Goal: Book appointment/travel/reservation

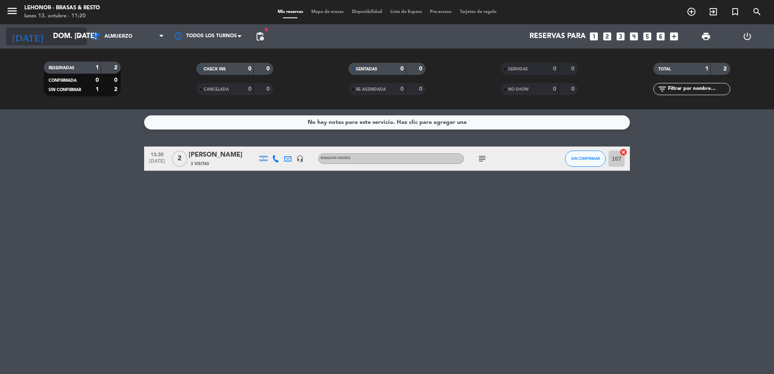
click at [68, 33] on input "dom. [DATE]" at bounding box center [96, 36] width 94 height 16
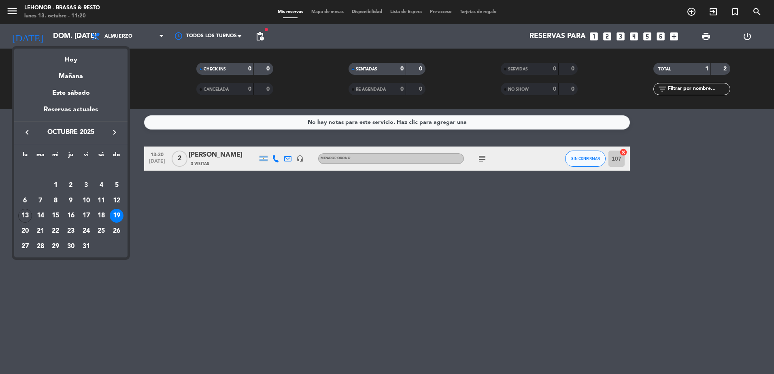
click at [69, 63] on div "Hoy" at bounding box center [70, 57] width 113 height 17
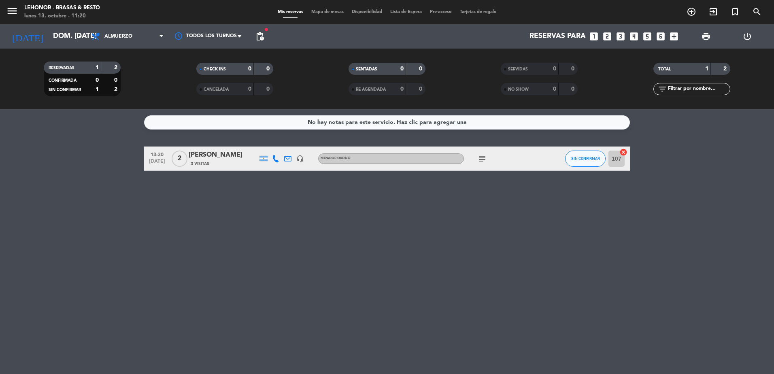
type input "lun. [DATE]"
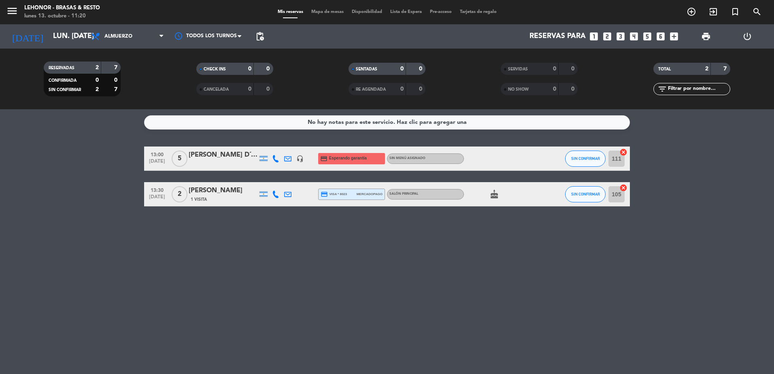
click at [333, 14] on span "Mapa de mesas" at bounding box center [327, 12] width 41 height 4
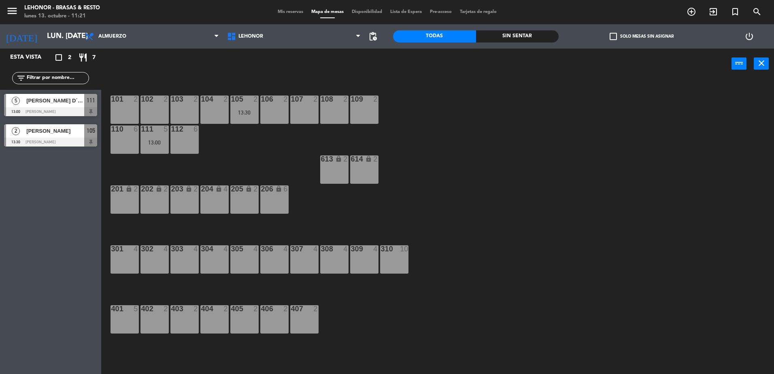
click at [305, 254] on div "307 4" at bounding box center [304, 259] width 28 height 28
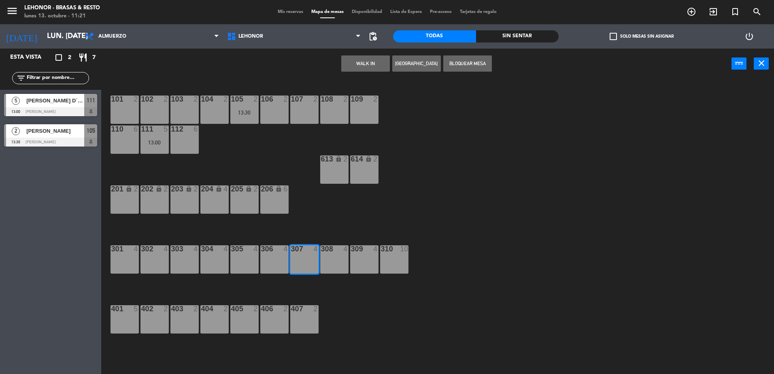
click at [412, 64] on button "[GEOGRAPHIC_DATA]" at bounding box center [416, 63] width 49 height 16
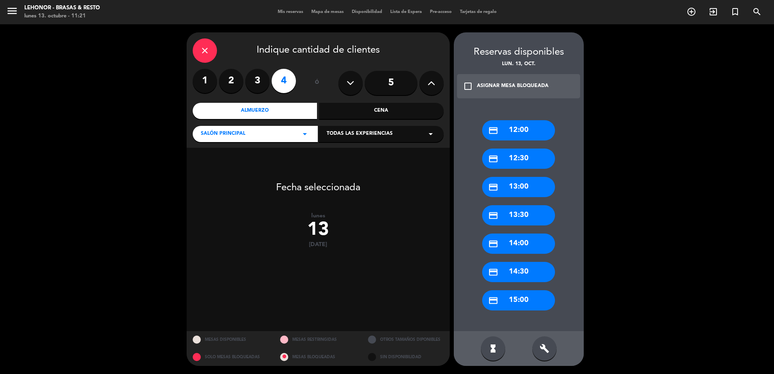
click at [529, 157] on div "credit_card 12:30" at bounding box center [518, 159] width 73 height 20
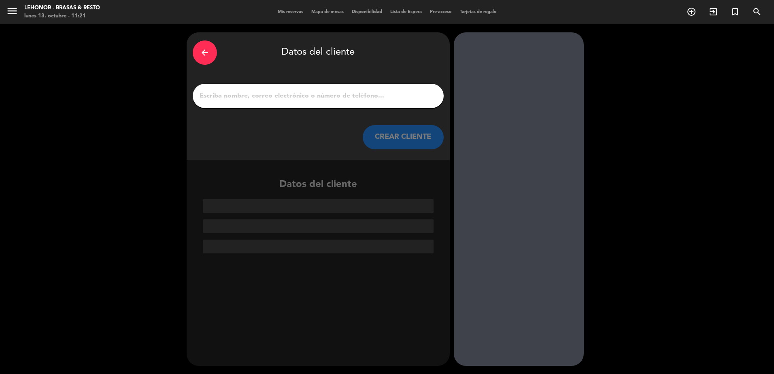
click at [311, 91] on input "1" at bounding box center [318, 95] width 239 height 11
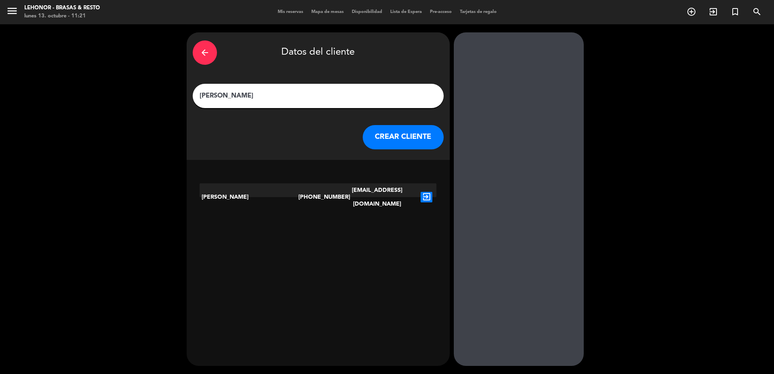
type input "[PERSON_NAME]"
click at [425, 192] on icon "exit_to_app" at bounding box center [427, 197] width 12 height 11
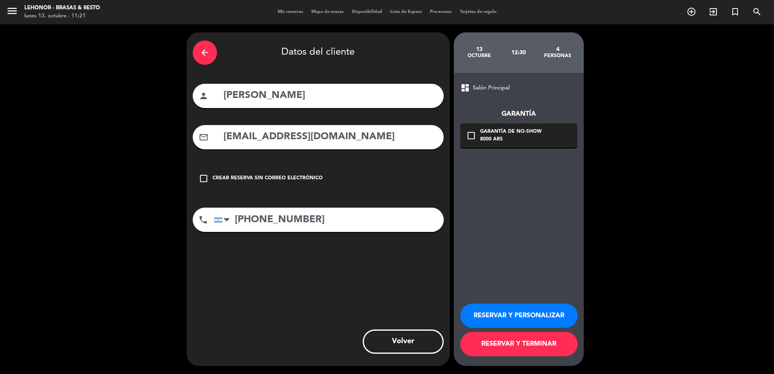
click at [474, 135] on icon "check_box_outline_blank" at bounding box center [472, 136] width 10 height 10
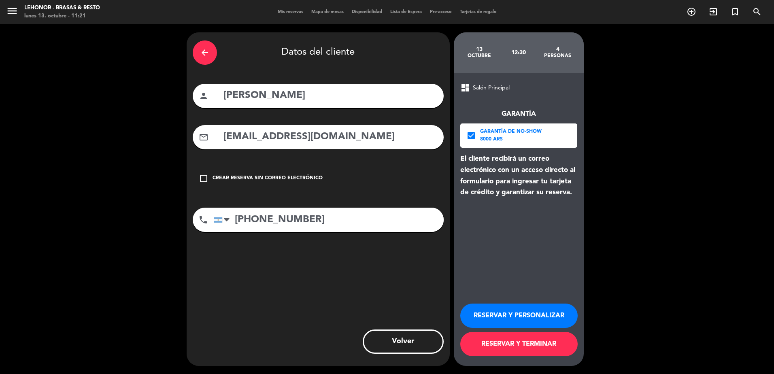
click at [518, 342] on button "RESERVAR Y TERMINAR" at bounding box center [518, 344] width 117 height 24
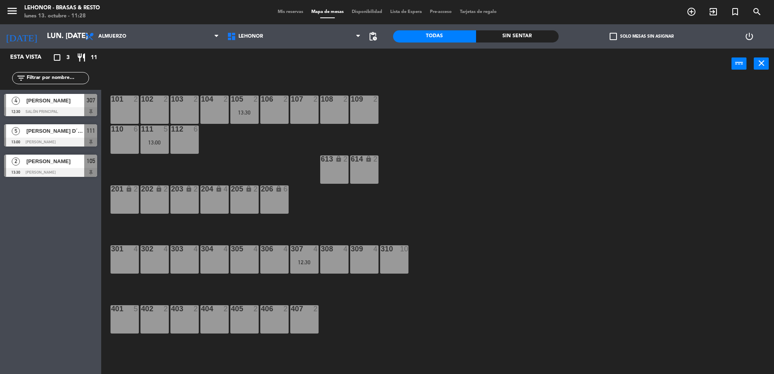
click at [56, 101] on span "[PERSON_NAME]" at bounding box center [55, 100] width 58 height 9
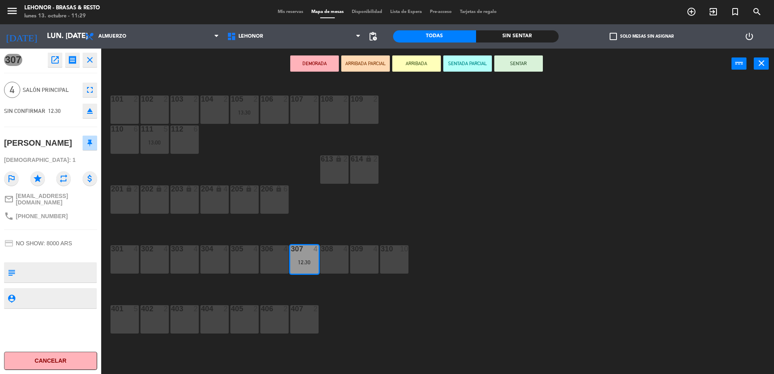
click at [92, 63] on icon "close" at bounding box center [90, 60] width 10 height 10
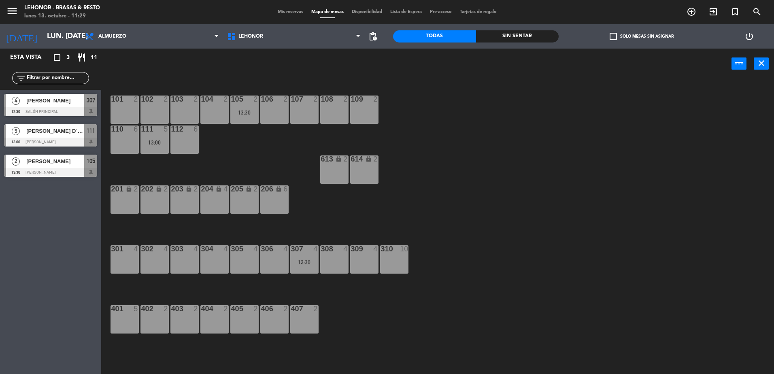
click at [66, 186] on div "Esta vista crop_square 3 restaurant 11 filter_list 4 [PERSON_NAME] 12:30 Salón …" at bounding box center [50, 212] width 101 height 326
click at [68, 39] on input "lun. [DATE]" at bounding box center [90, 36] width 94 height 16
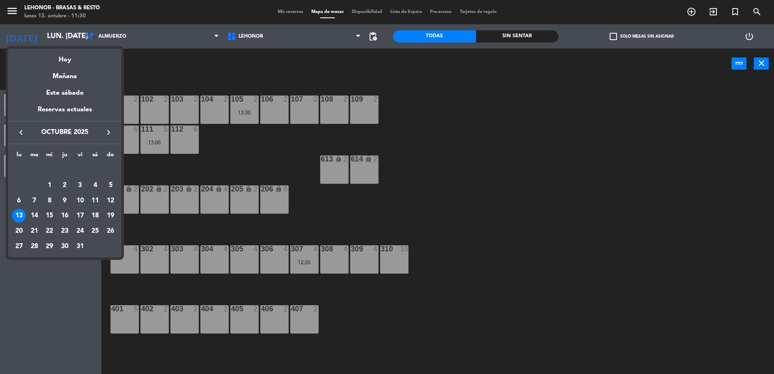
click at [48, 215] on div "15" at bounding box center [50, 216] width 14 height 14
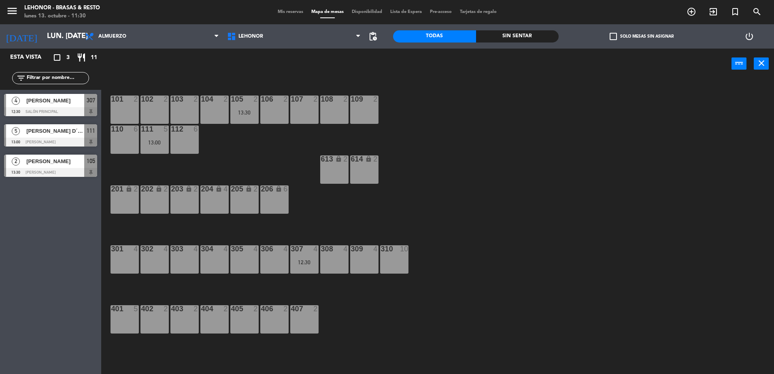
type input "mié. [DATE]"
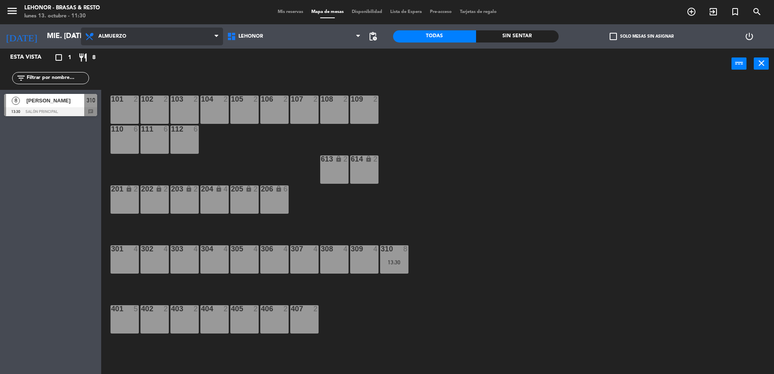
click at [102, 38] on span "Almuerzo" at bounding box center [112, 37] width 28 height 6
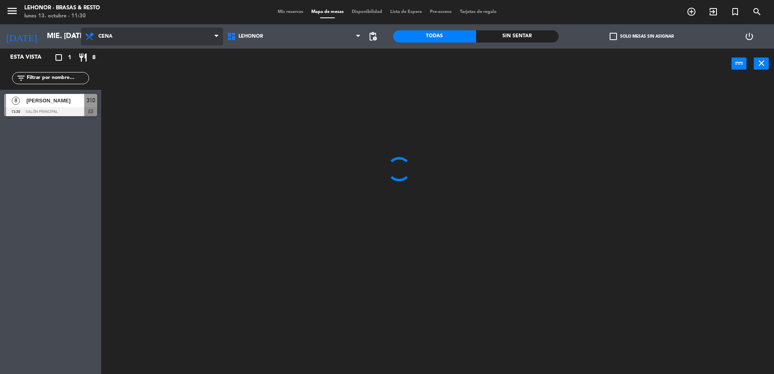
click at [116, 68] on ng-component "menu Lehonor - Brasas & Resto lunes 13. octubre - 11:30 Mis reservas Mapa de me…" at bounding box center [387, 188] width 774 height 376
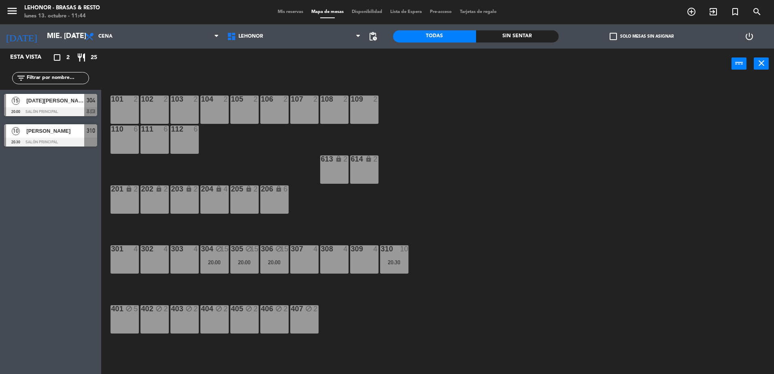
click at [75, 77] on input "text" at bounding box center [57, 78] width 63 height 9
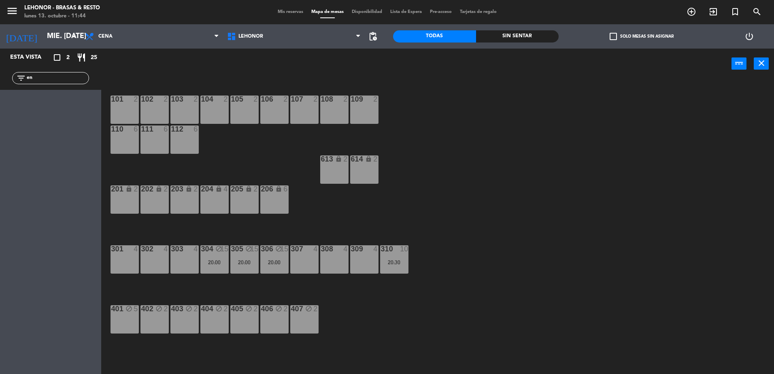
type input "e"
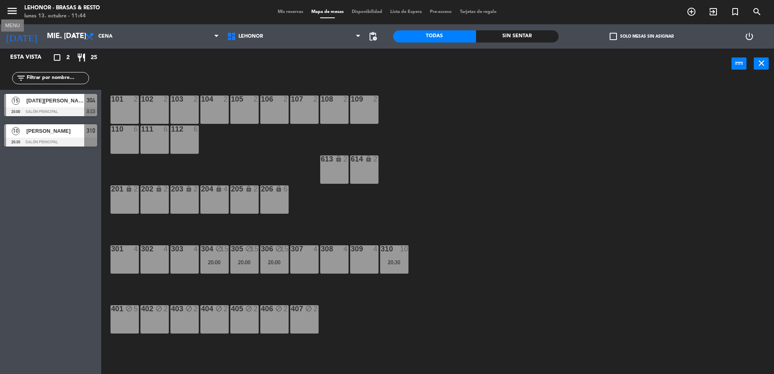
click at [17, 9] on icon "menu" at bounding box center [12, 11] width 12 height 12
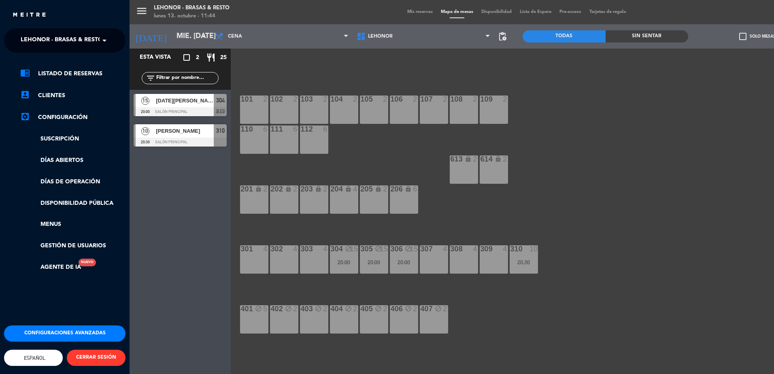
click at [202, 194] on div "Esta vista crop_square 2 restaurant 25 filter_list 15 [DATE][PERSON_NAME] 20:00…" at bounding box center [180, 212] width 101 height 326
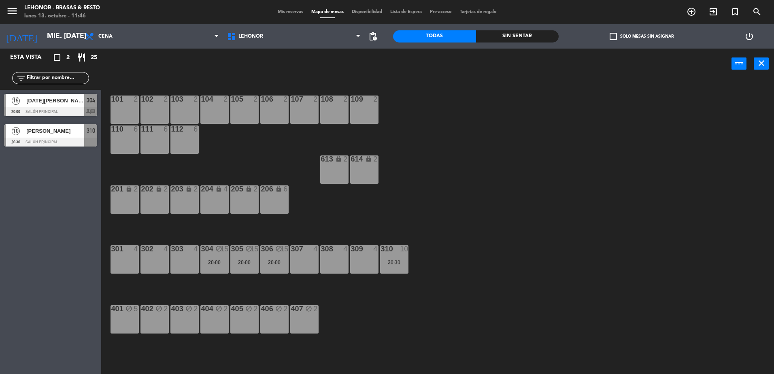
click at [454, 228] on div "101 2 102 2 103 2 104 2 105 2 106 2 107 2 108 2 109 2 110 6 111 6 112 6 613 loc…" at bounding box center [441, 228] width 665 height 295
click at [157, 29] on span "Cena" at bounding box center [152, 37] width 142 height 18
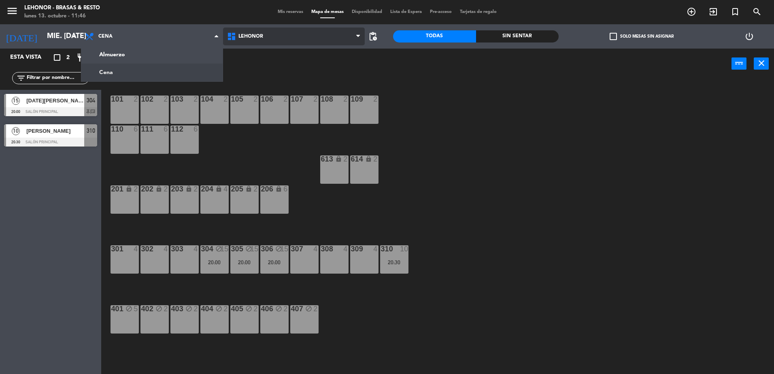
click at [253, 36] on span "Lehonor" at bounding box center [251, 37] width 25 height 6
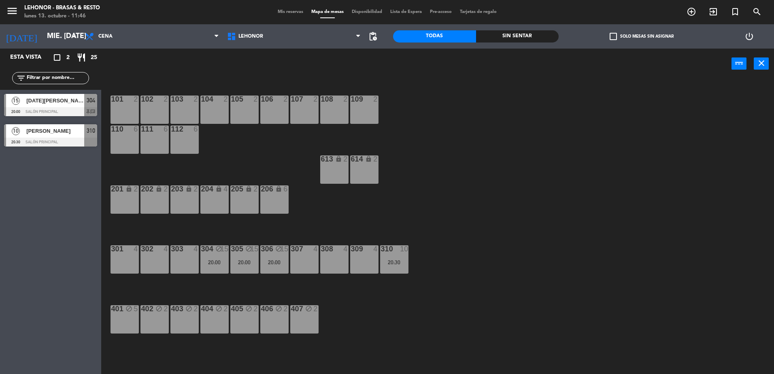
click at [367, 10] on span "Disponibilidad" at bounding box center [367, 12] width 38 height 4
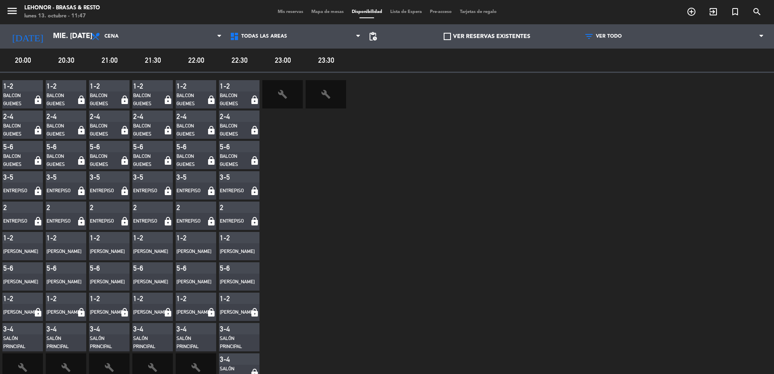
click at [320, 10] on span "Mapa de mesas" at bounding box center [327, 12] width 41 height 4
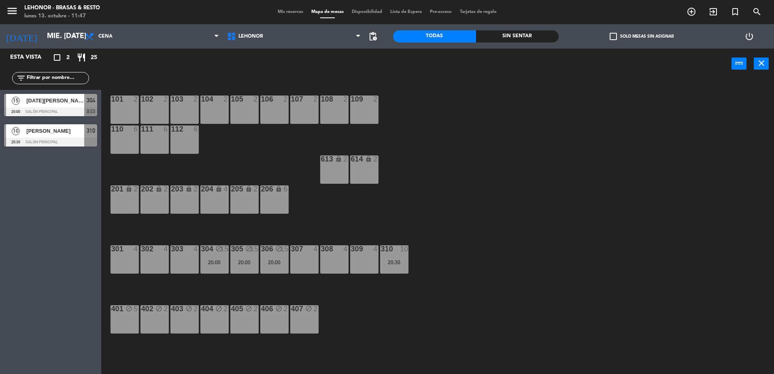
click at [55, 136] on div "10 [PERSON_NAME] 20:30 Salón Principal 310" at bounding box center [50, 135] width 101 height 30
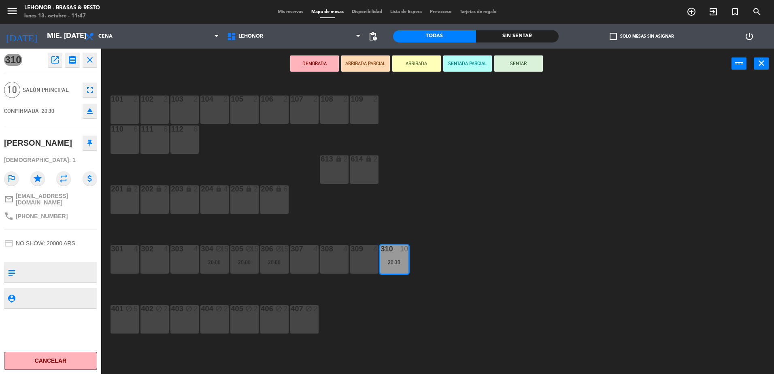
click at [86, 64] on icon "close" at bounding box center [90, 60] width 10 height 10
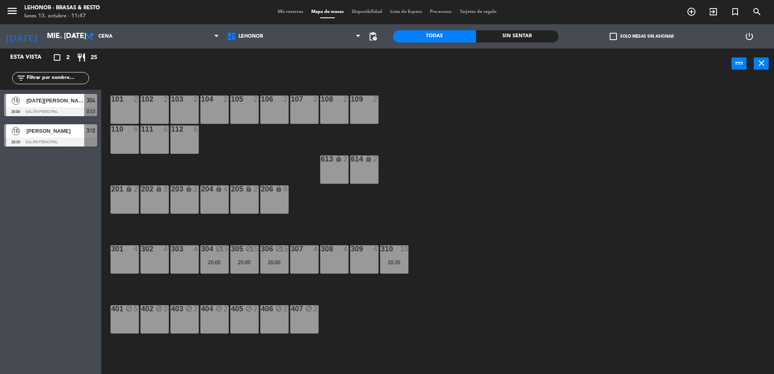
click at [156, 269] on div "302 4" at bounding box center [155, 259] width 28 height 28
click at [373, 68] on button "[GEOGRAPHIC_DATA]" at bounding box center [391, 63] width 49 height 16
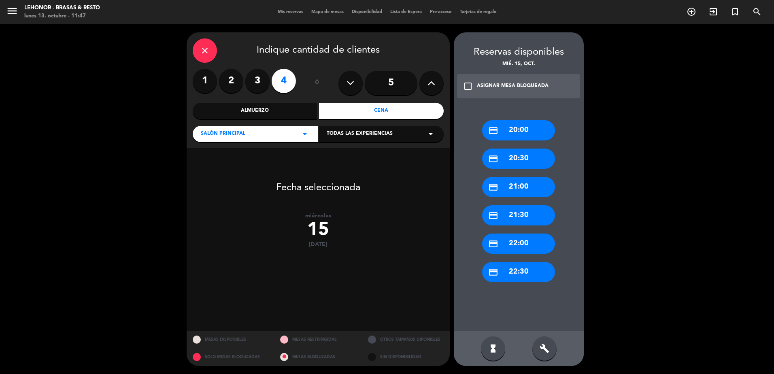
click at [197, 45] on div "close" at bounding box center [205, 50] width 24 height 24
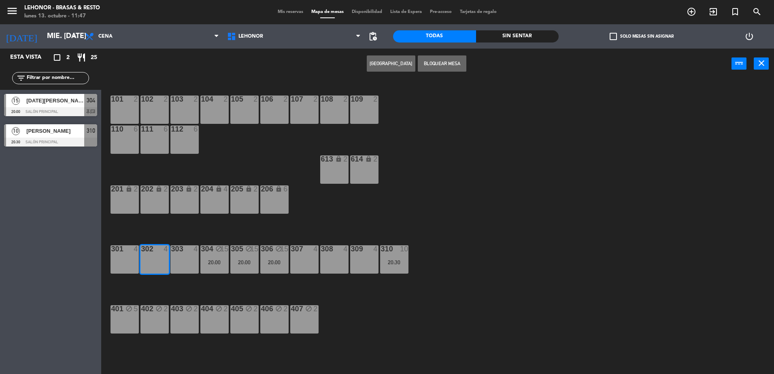
click at [151, 247] on div at bounding box center [154, 248] width 13 height 7
click at [158, 322] on div "402 block 2" at bounding box center [155, 319] width 28 height 28
click at [365, 73] on div "Crear Reserva Liberar Mesa power_input close" at bounding box center [416, 64] width 631 height 31
click at [381, 63] on button "[GEOGRAPHIC_DATA]" at bounding box center [391, 63] width 49 height 16
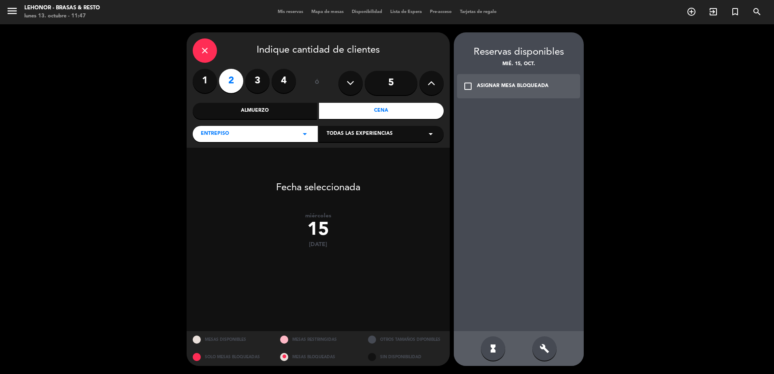
click at [209, 49] on icon "close" at bounding box center [205, 51] width 10 height 10
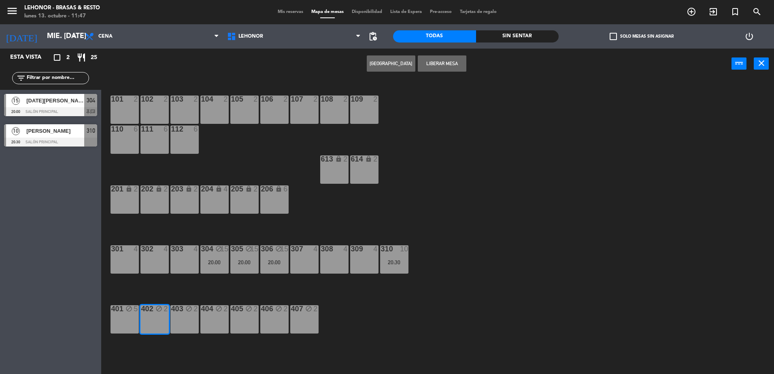
click at [164, 324] on div "402 block 2" at bounding box center [155, 319] width 28 height 28
click at [359, 11] on span "Disponibilidad" at bounding box center [367, 12] width 38 height 4
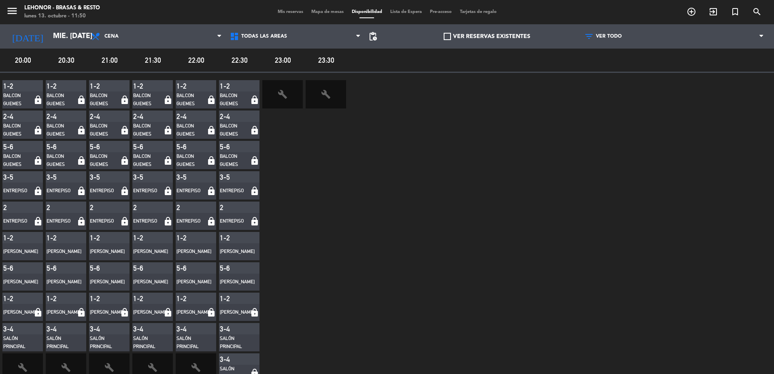
click at [317, 9] on div "Mis reservas Mapa de mesas Disponibilidad Lista de Espera Pre-acceso Tarjetas d…" at bounding box center [387, 12] width 227 height 7
click at [318, 12] on span "Mapa de mesas" at bounding box center [327, 12] width 41 height 4
